Goal: Transaction & Acquisition: Purchase product/service

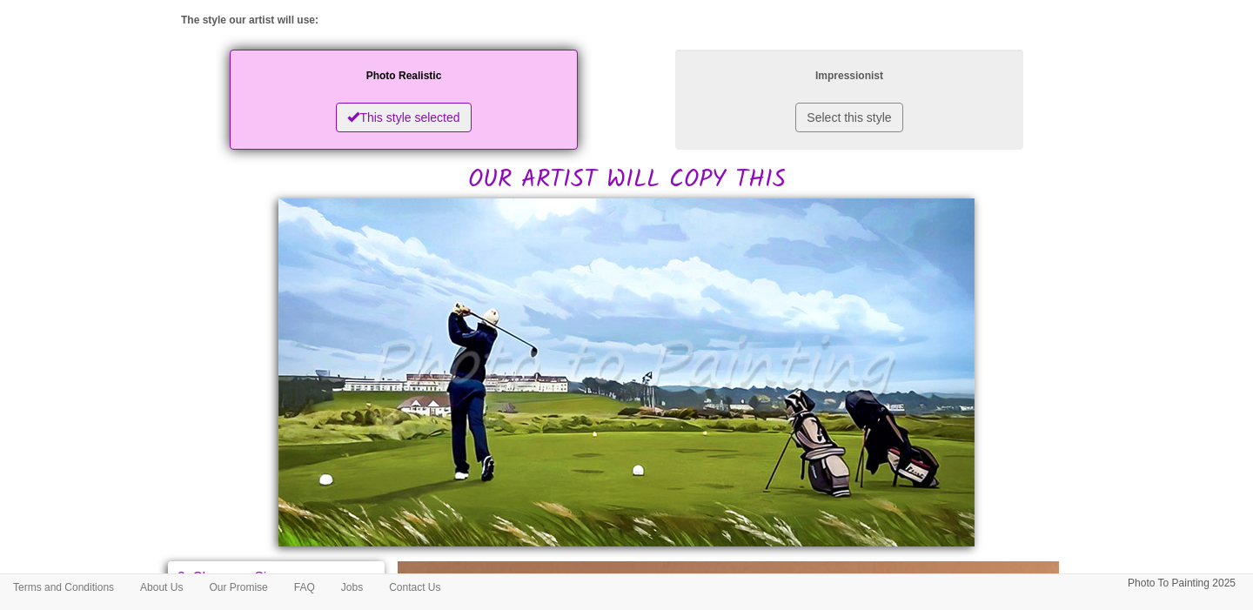
scroll to position [273, 0]
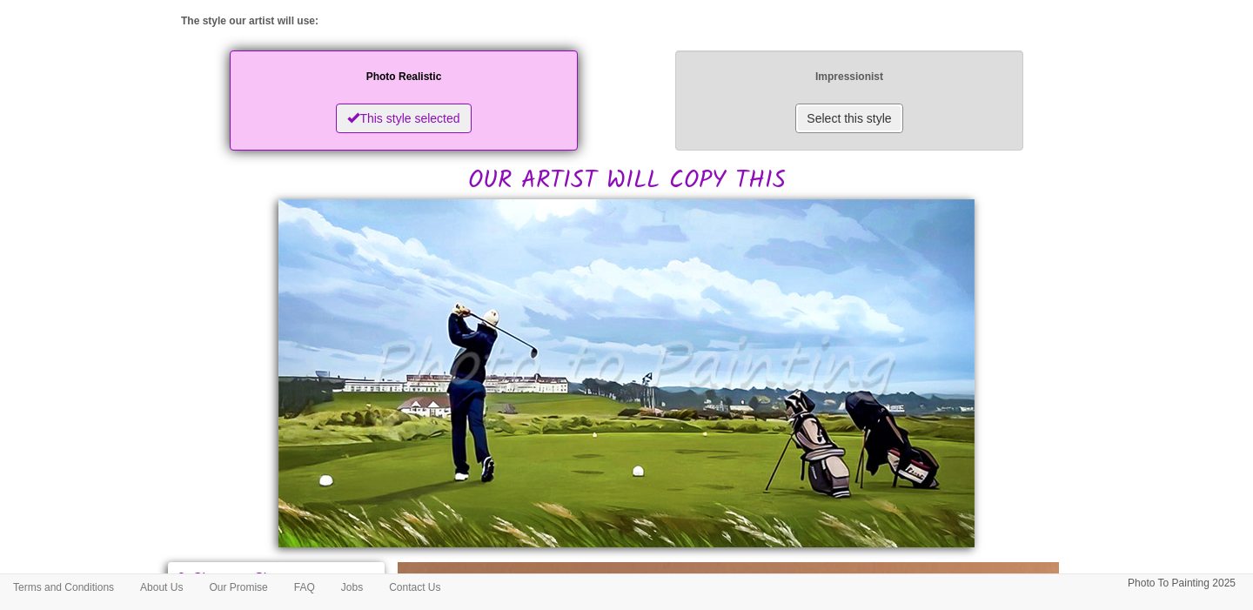
click at [865, 125] on button "Select this style" at bounding box center [848, 119] width 107 height 30
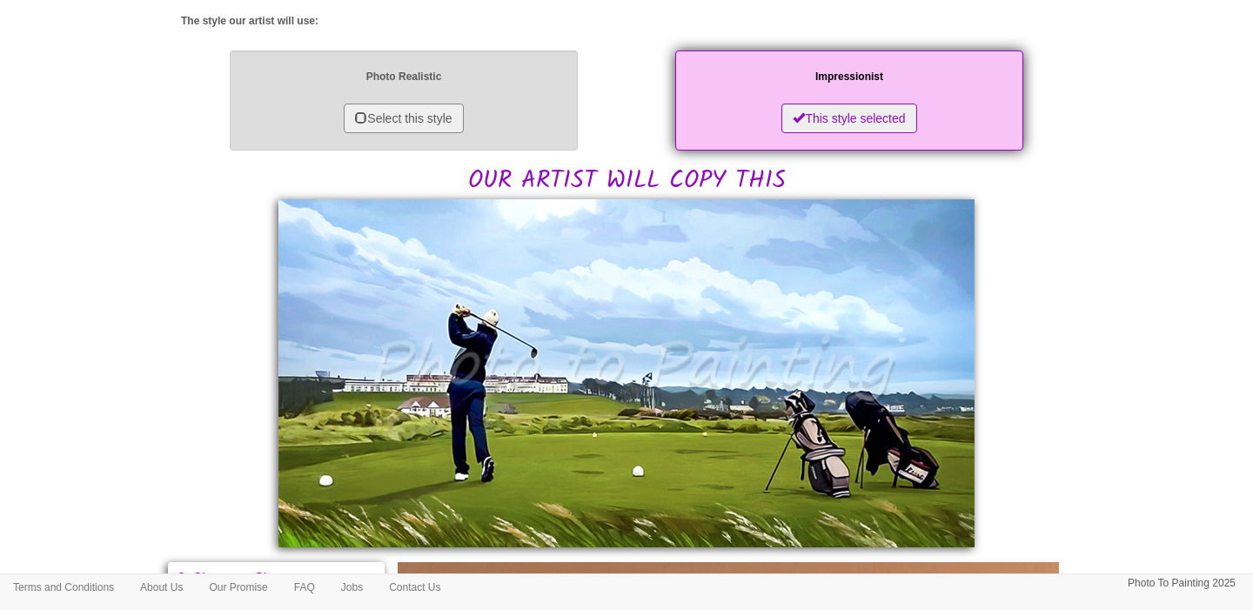
click at [507, 122] on div "Photo Realistic Select this style" at bounding box center [404, 100] width 348 height 100
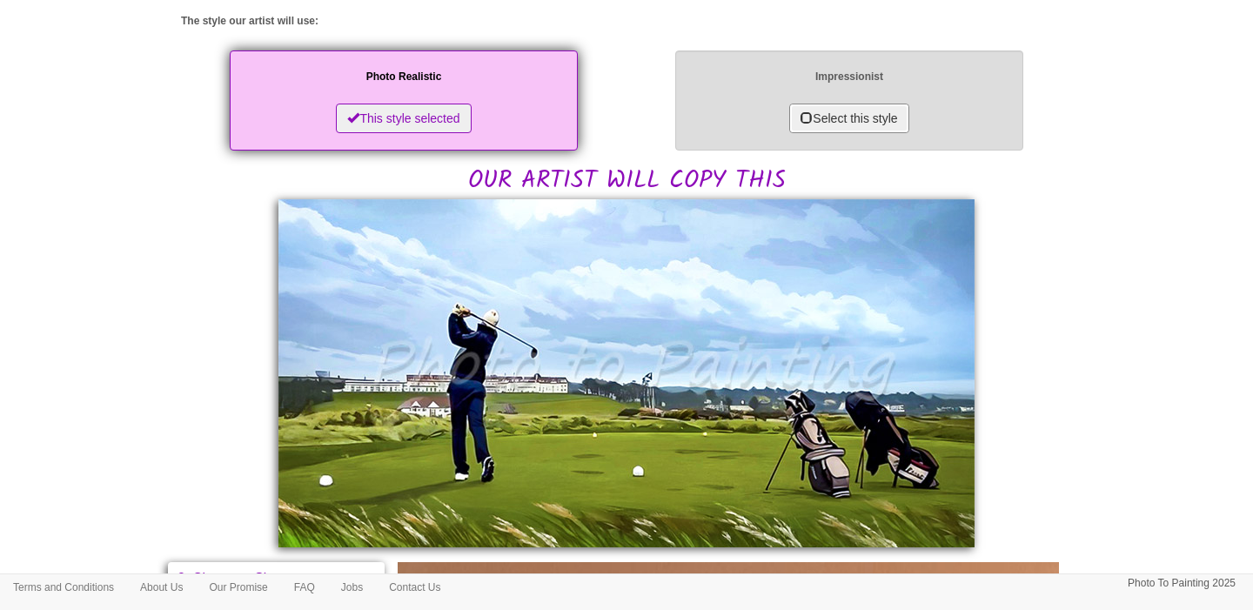
click at [789, 118] on button "Select this style" at bounding box center [848, 119] width 119 height 30
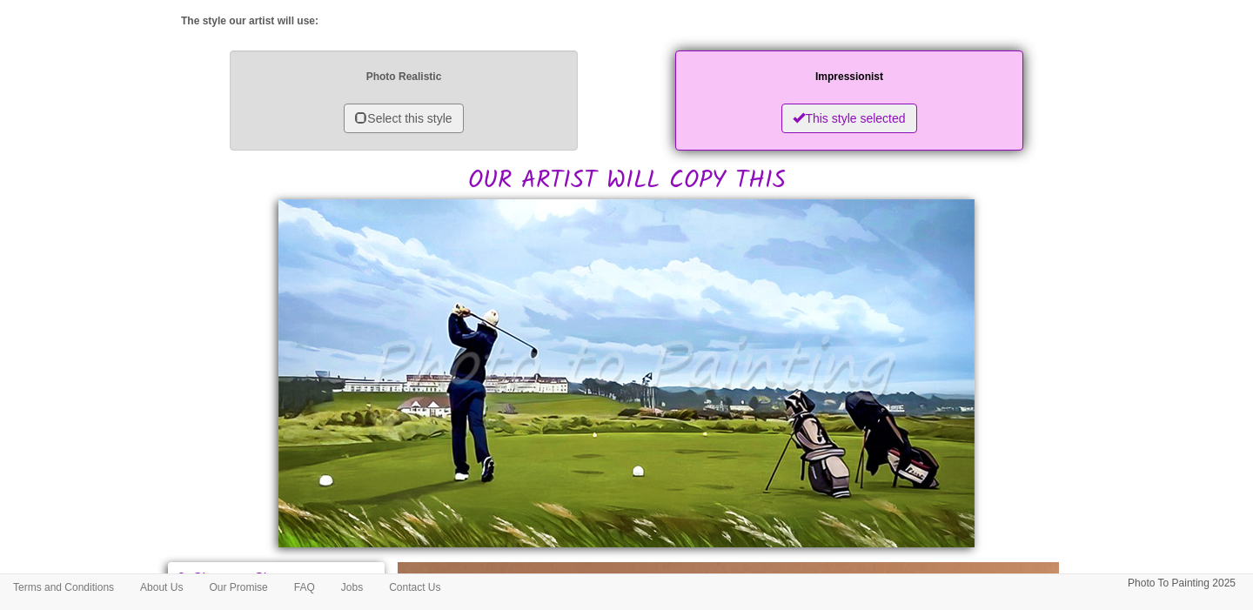
click at [476, 128] on div "Photo Realistic Select this style" at bounding box center [404, 100] width 348 height 100
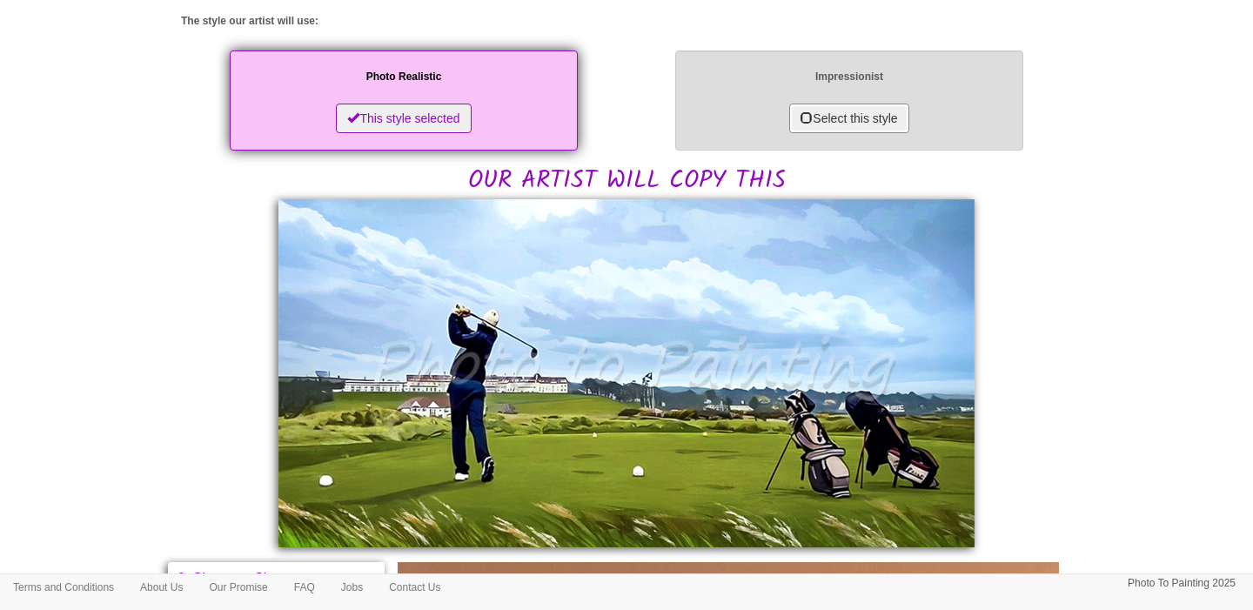
click at [819, 105] on button "Select this style" at bounding box center [848, 119] width 119 height 30
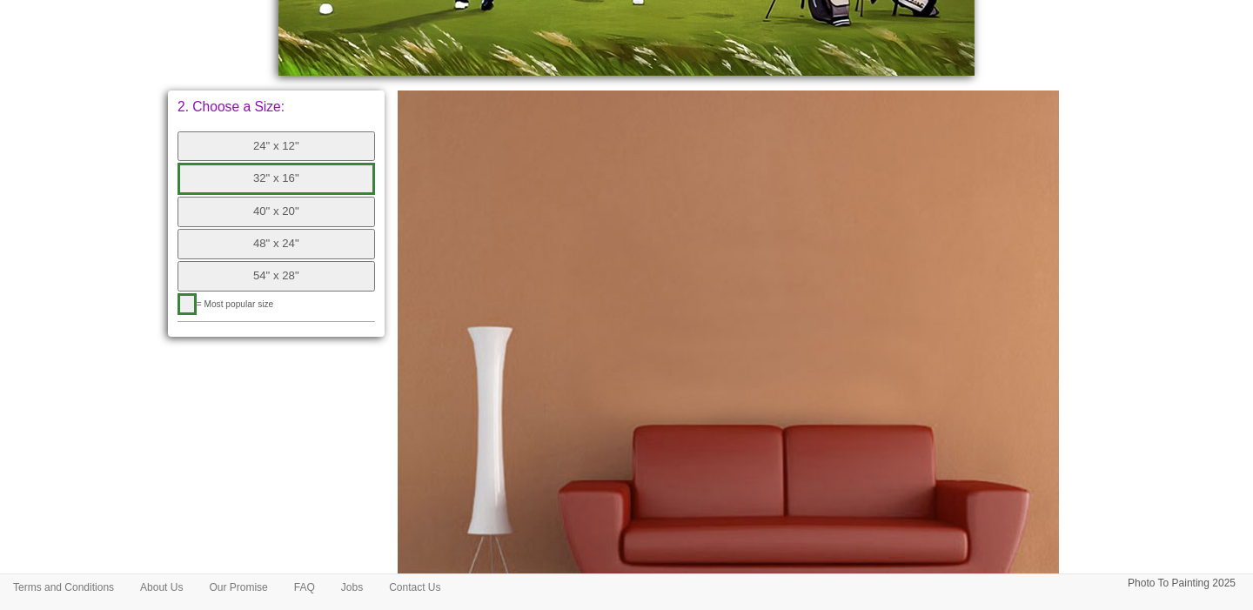
scroll to position [738, 0]
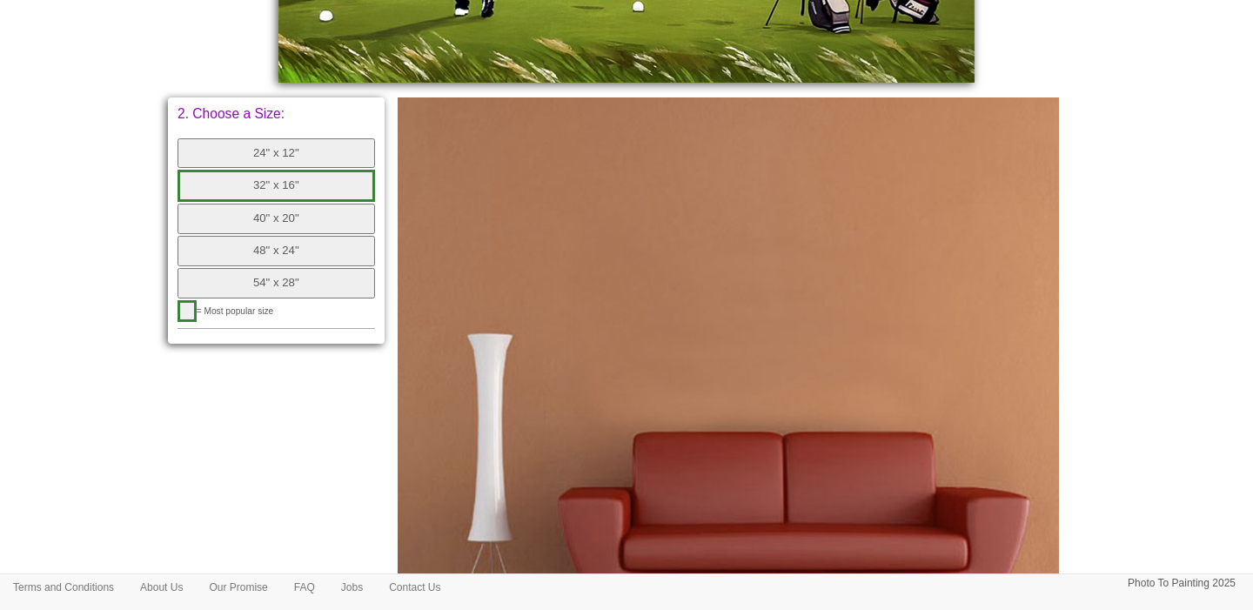
click at [286, 227] on button "40" x 20"" at bounding box center [275, 219] width 197 height 30
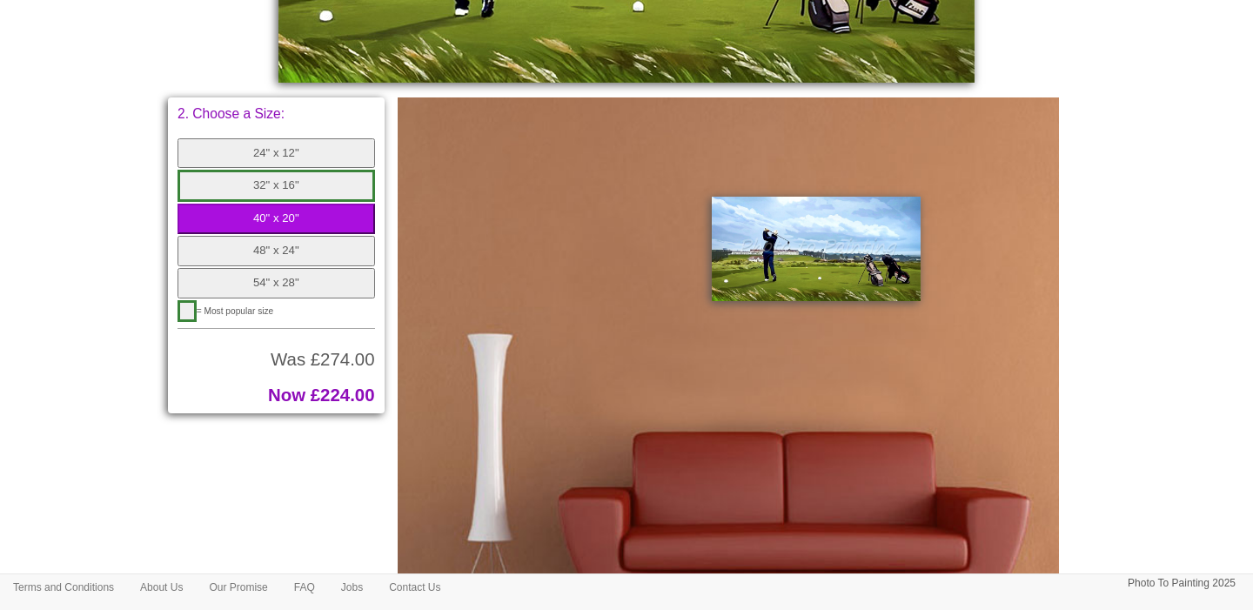
click at [286, 253] on button "48" x 24"" at bounding box center [275, 251] width 197 height 30
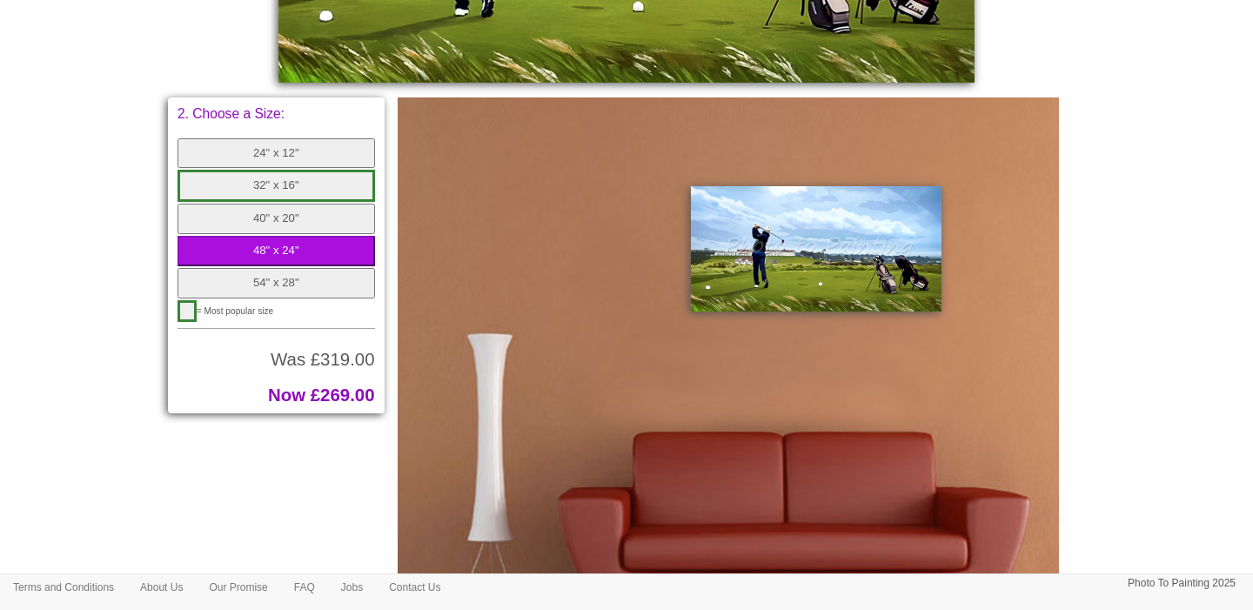
click at [291, 281] on button "54" x 28"" at bounding box center [275, 283] width 197 height 30
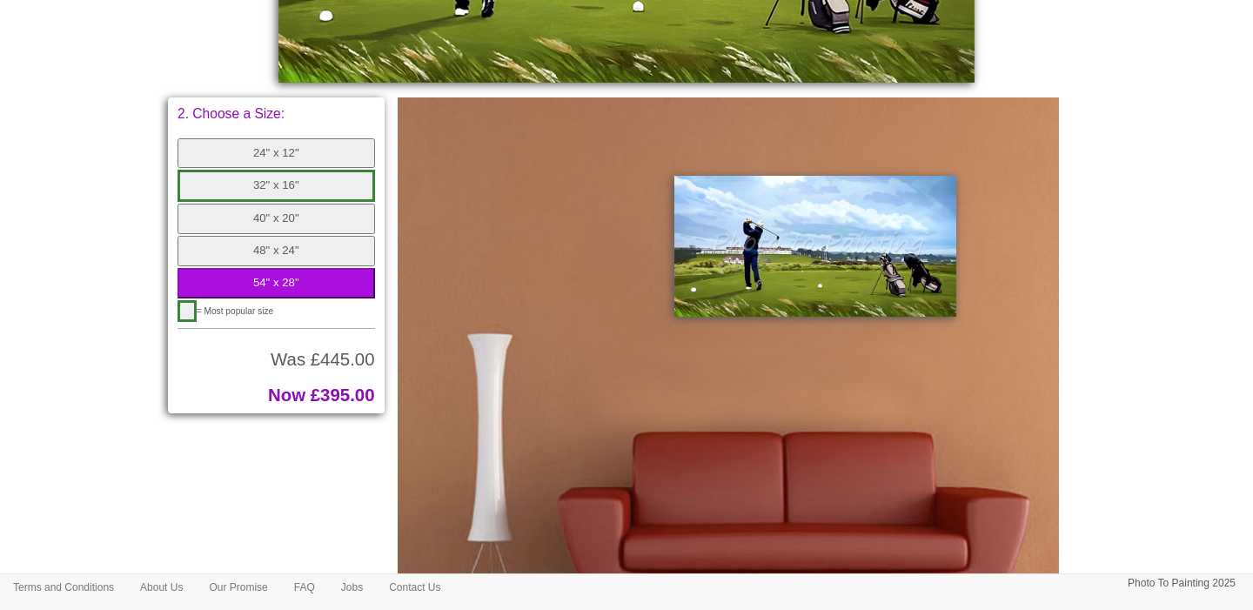
click at [293, 190] on button "32" x 16"" at bounding box center [275, 186] width 197 height 32
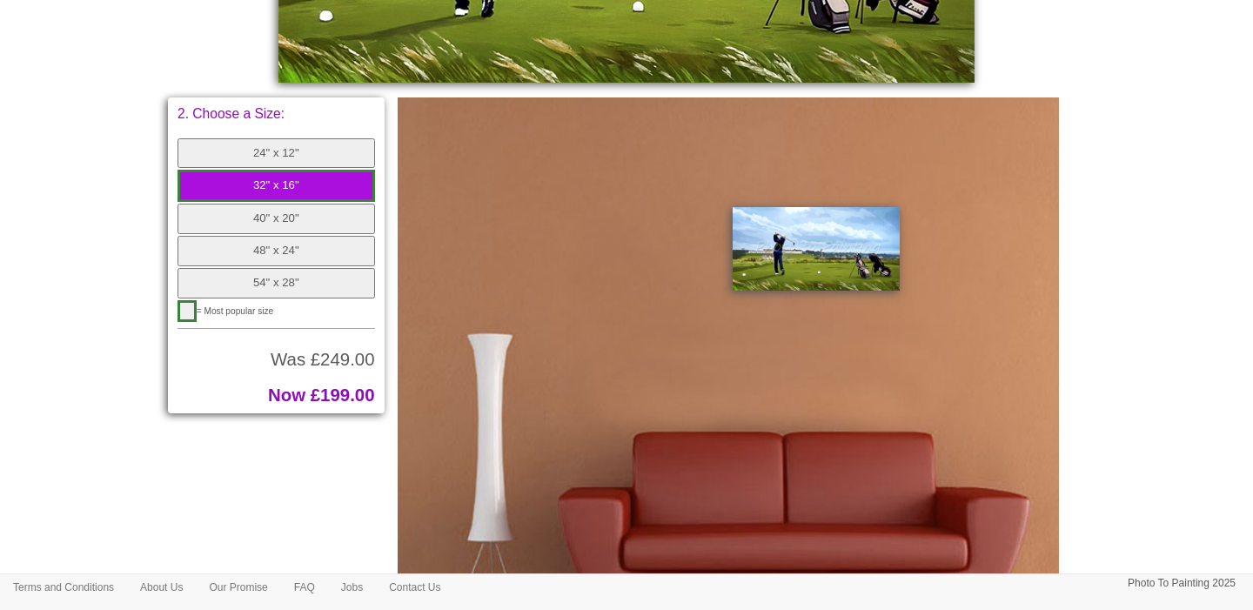
click at [189, 314] on button "button" at bounding box center [186, 311] width 19 height 22
click at [303, 209] on button "40" x 20"" at bounding box center [275, 219] width 197 height 30
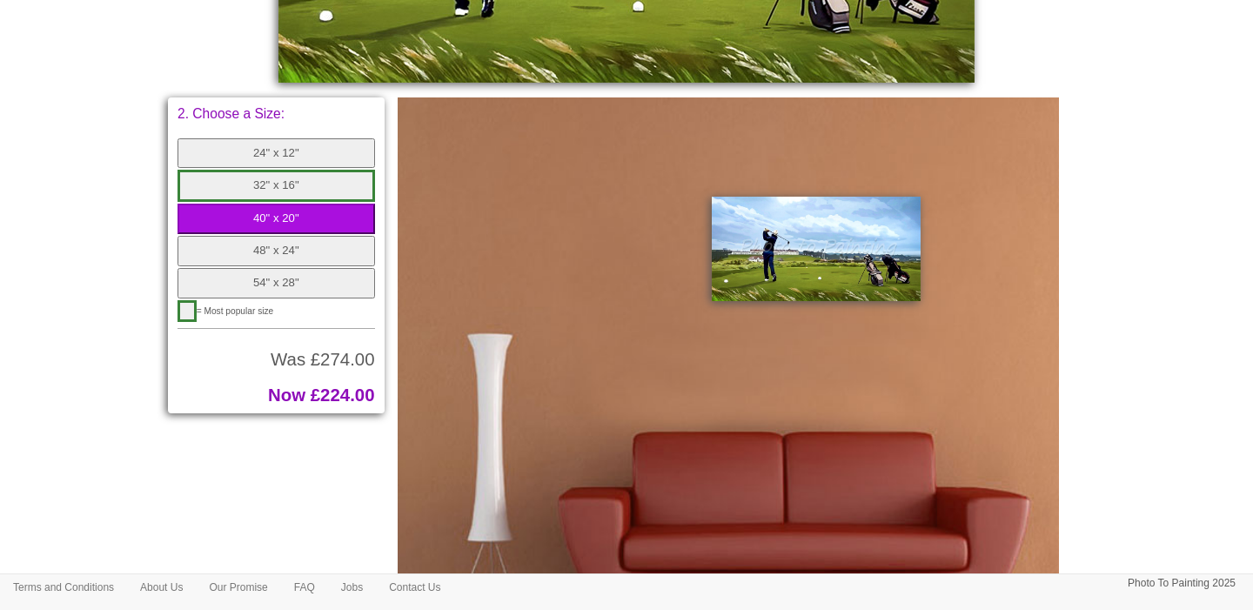
click at [307, 242] on button "48" x 24"" at bounding box center [275, 251] width 197 height 30
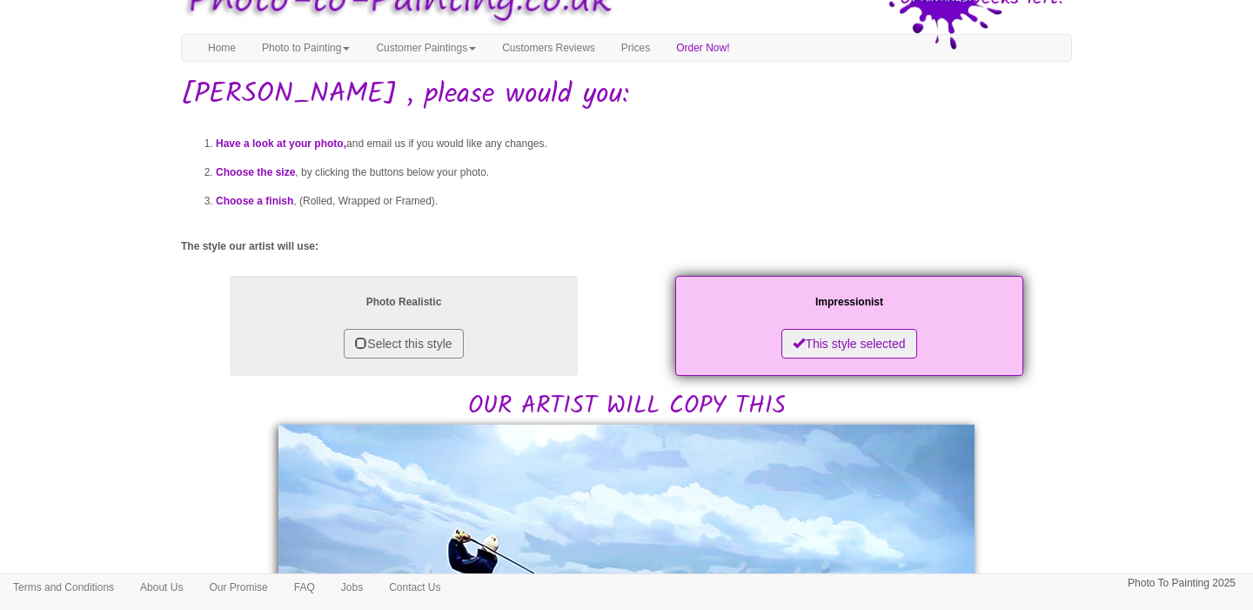
scroll to position [0, 0]
